Goal: Navigation & Orientation: Find specific page/section

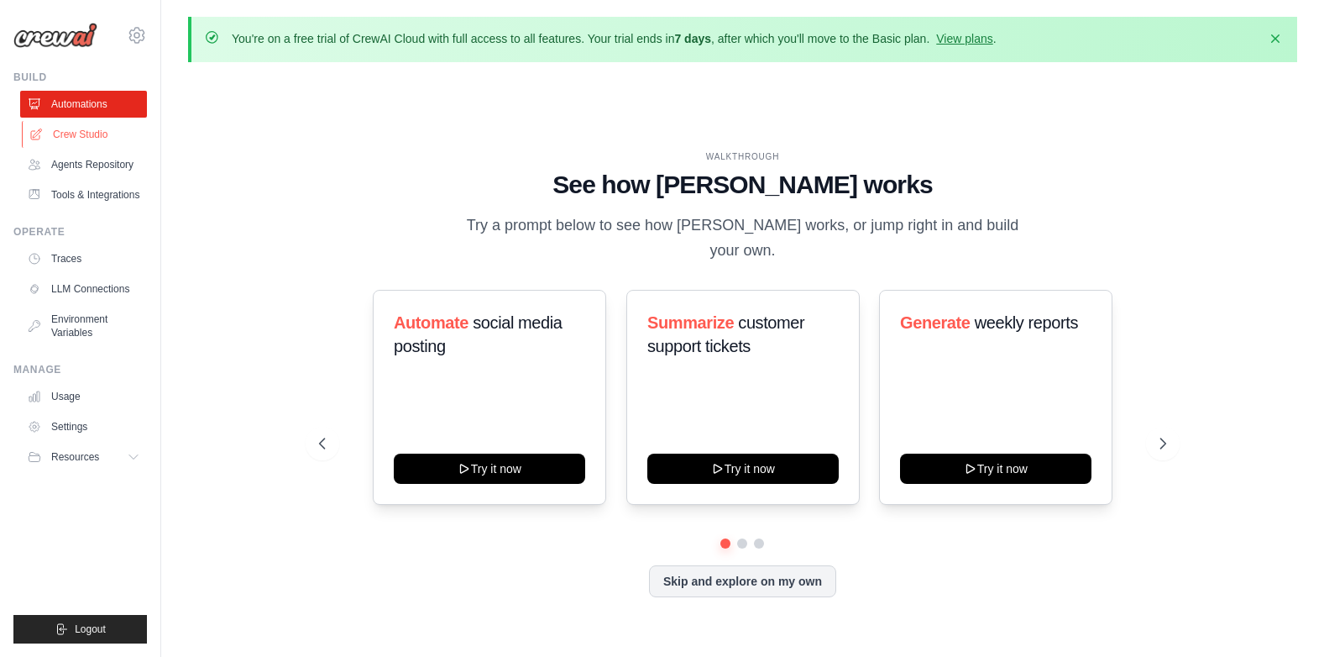
click at [78, 139] on link "Crew Studio" at bounding box center [85, 134] width 127 height 27
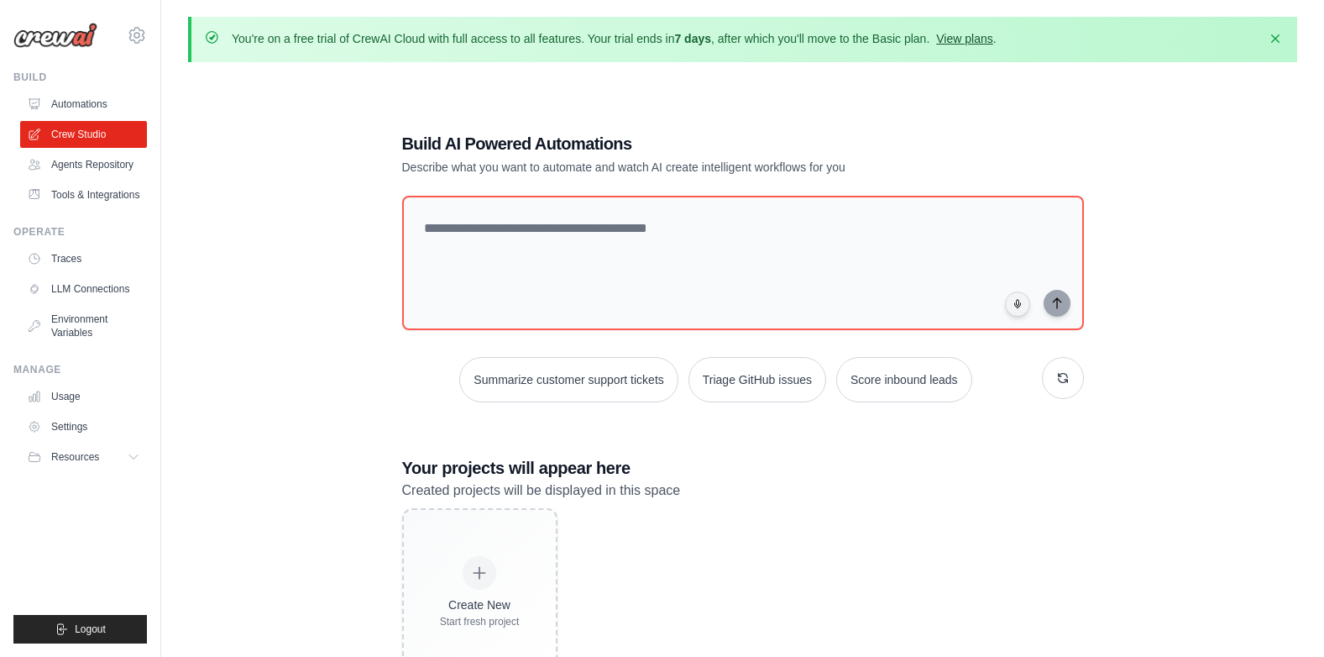
click at [974, 41] on link "View plans" at bounding box center [964, 38] width 56 height 13
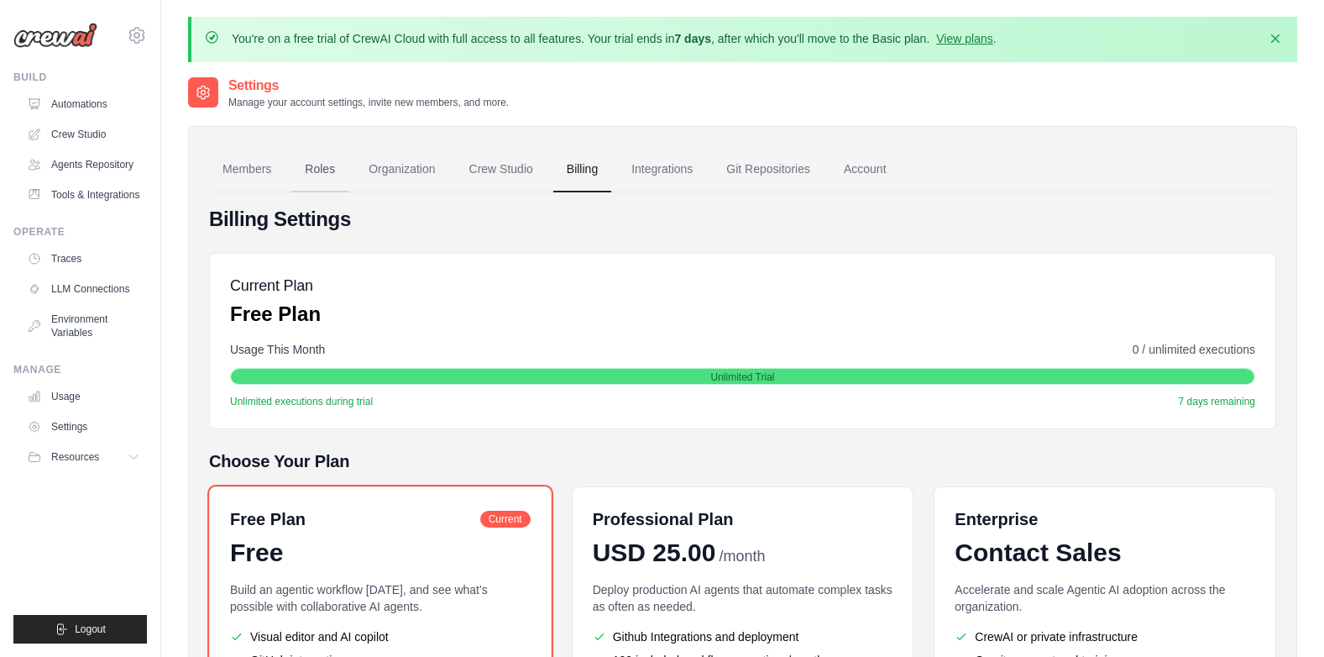
click at [329, 172] on link "Roles" at bounding box center [319, 169] width 57 height 45
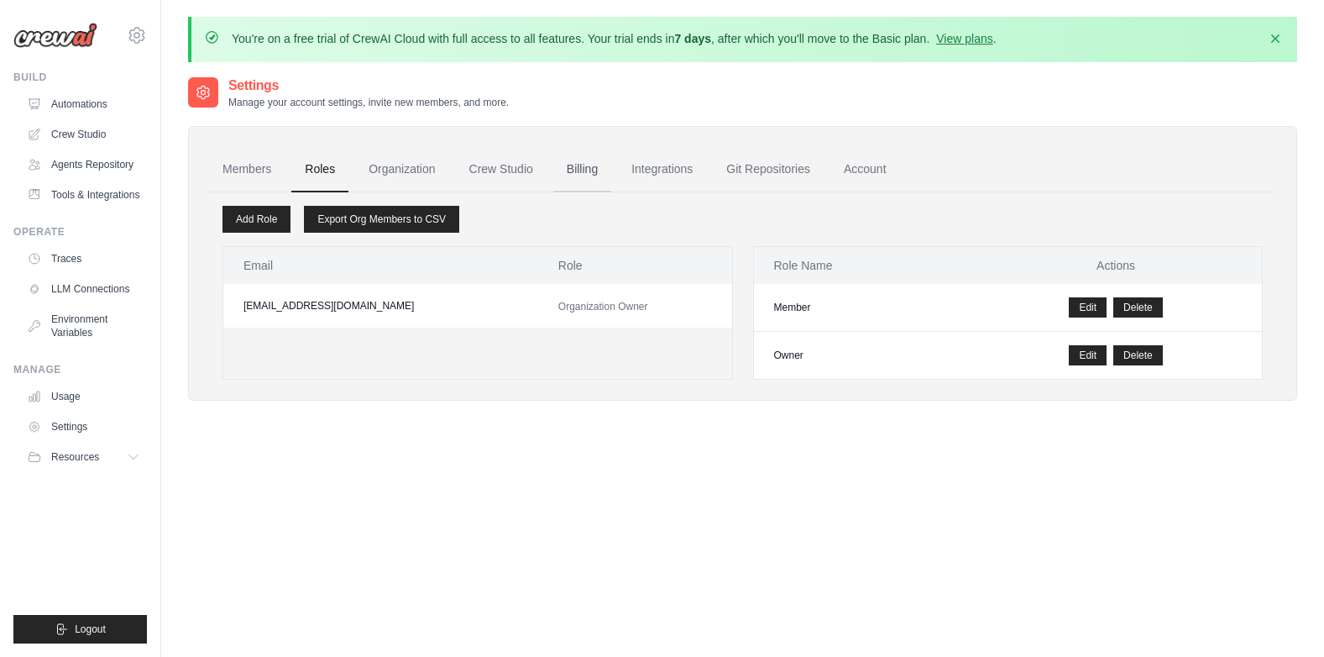
click at [586, 165] on link "Billing" at bounding box center [582, 169] width 58 height 45
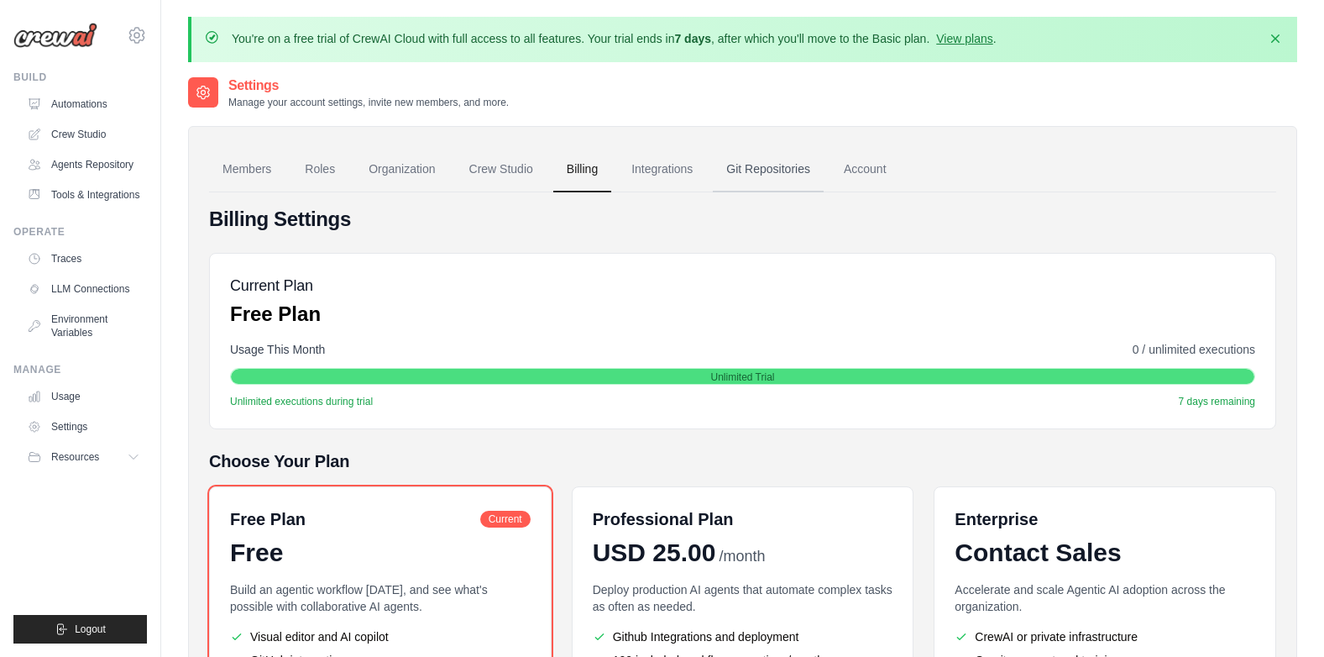
click at [766, 168] on link "Git Repositories" at bounding box center [768, 169] width 111 height 45
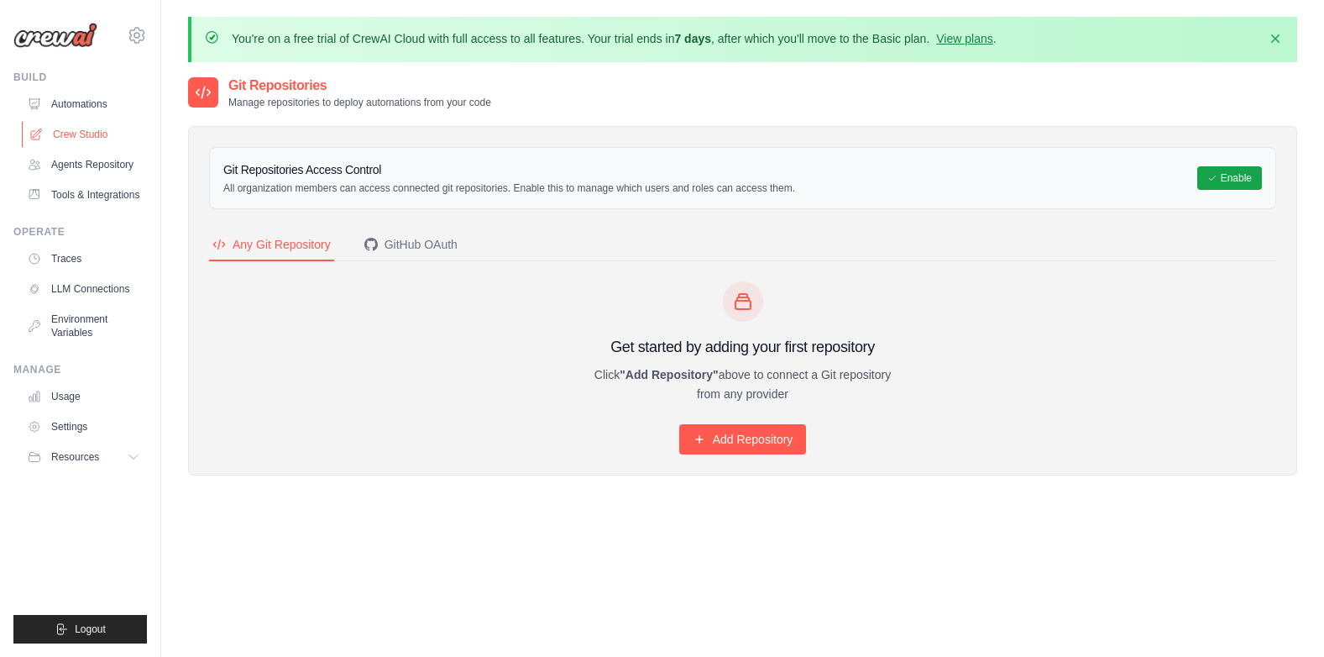
click at [86, 140] on link "Crew Studio" at bounding box center [85, 134] width 127 height 27
